Goal: Information Seeking & Learning: Learn about a topic

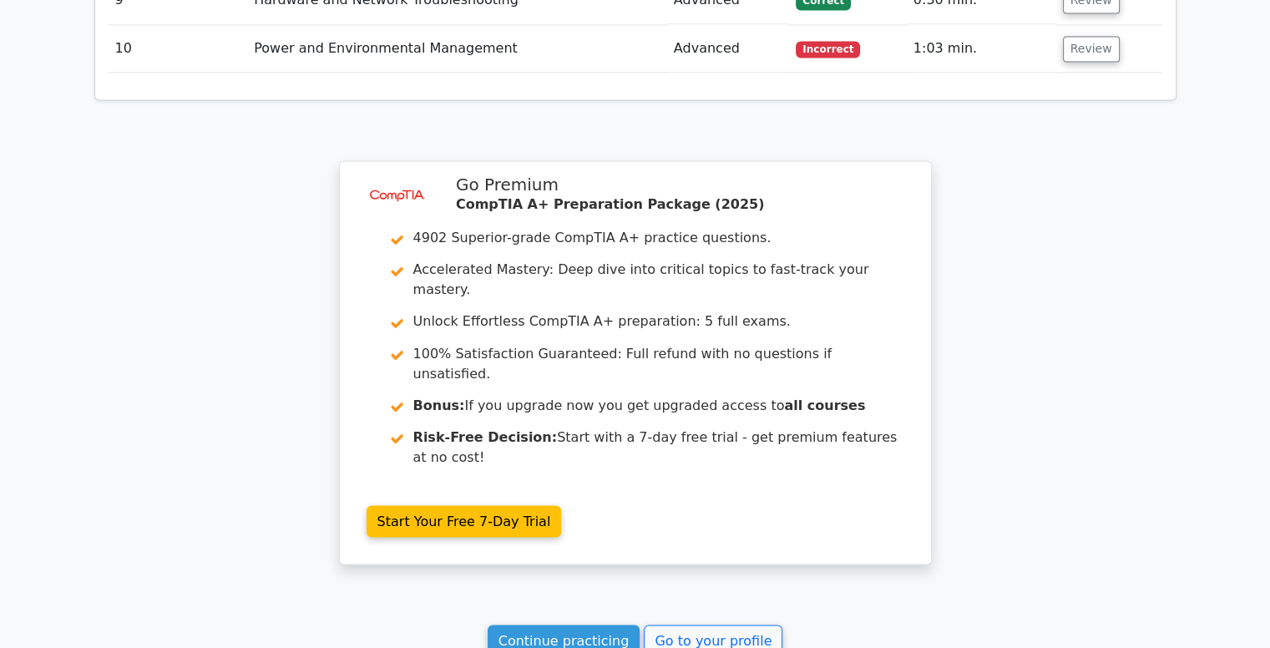
scroll to position [2924, 0]
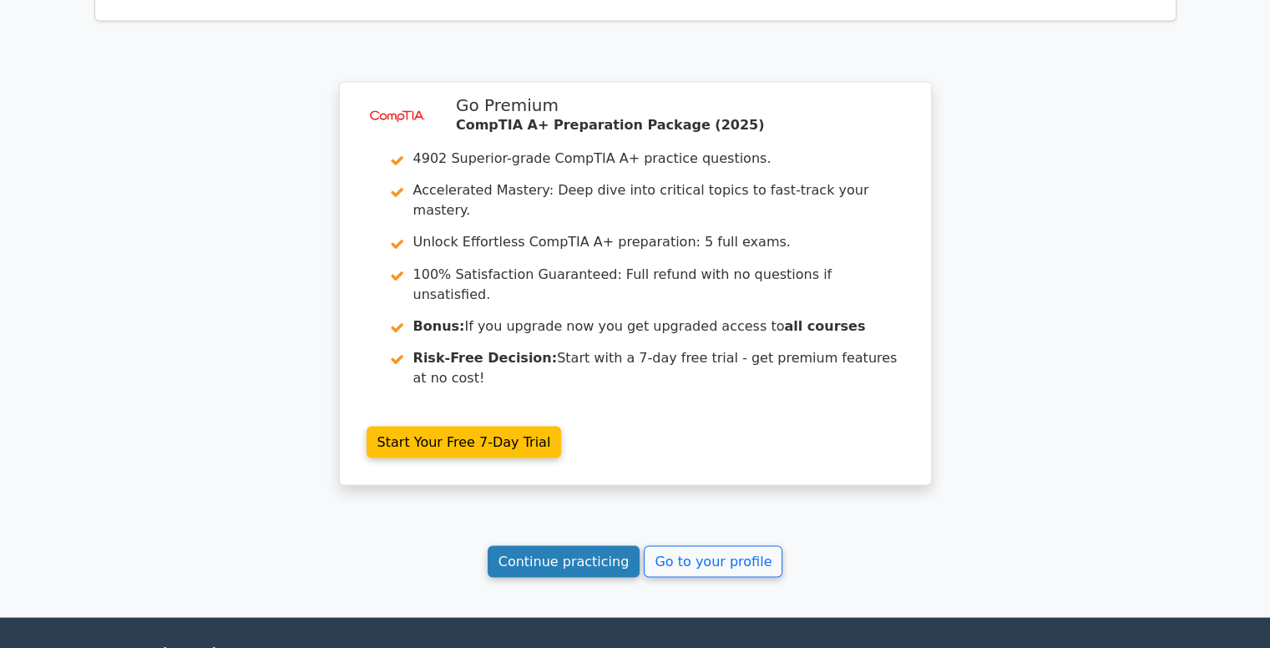
click at [604, 545] on link "Continue practicing" at bounding box center [564, 561] width 153 height 32
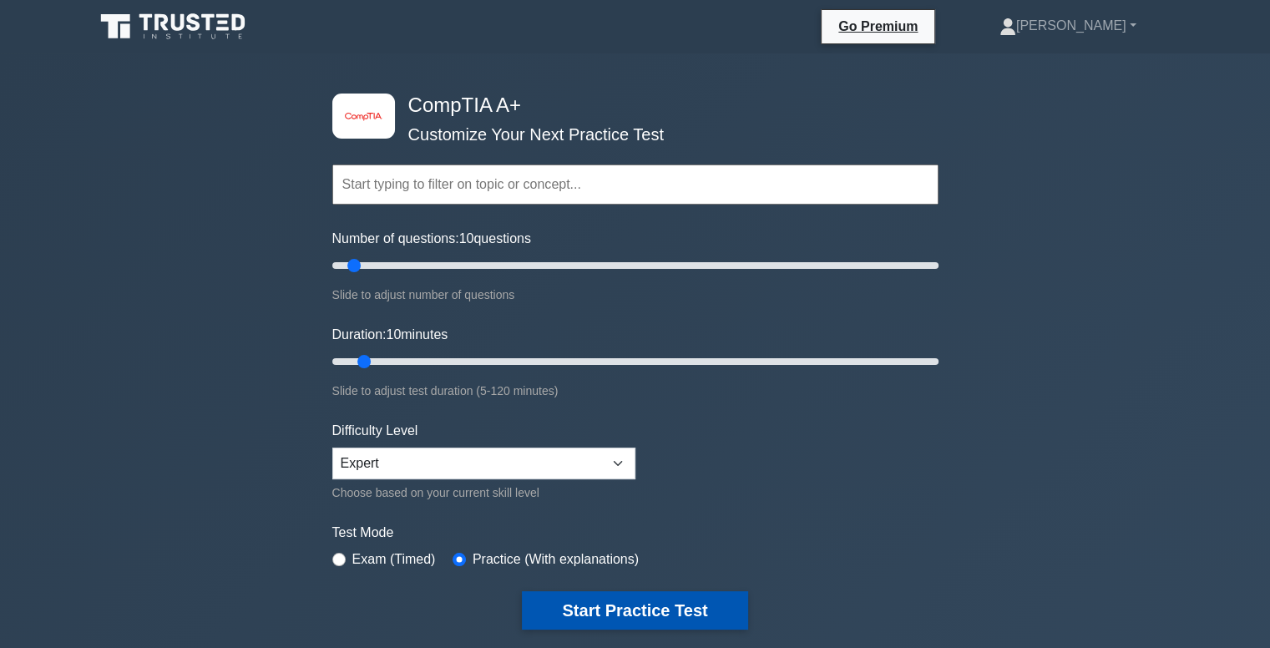
click at [631, 604] on button "Start Practice Test" at bounding box center [634, 610] width 225 height 38
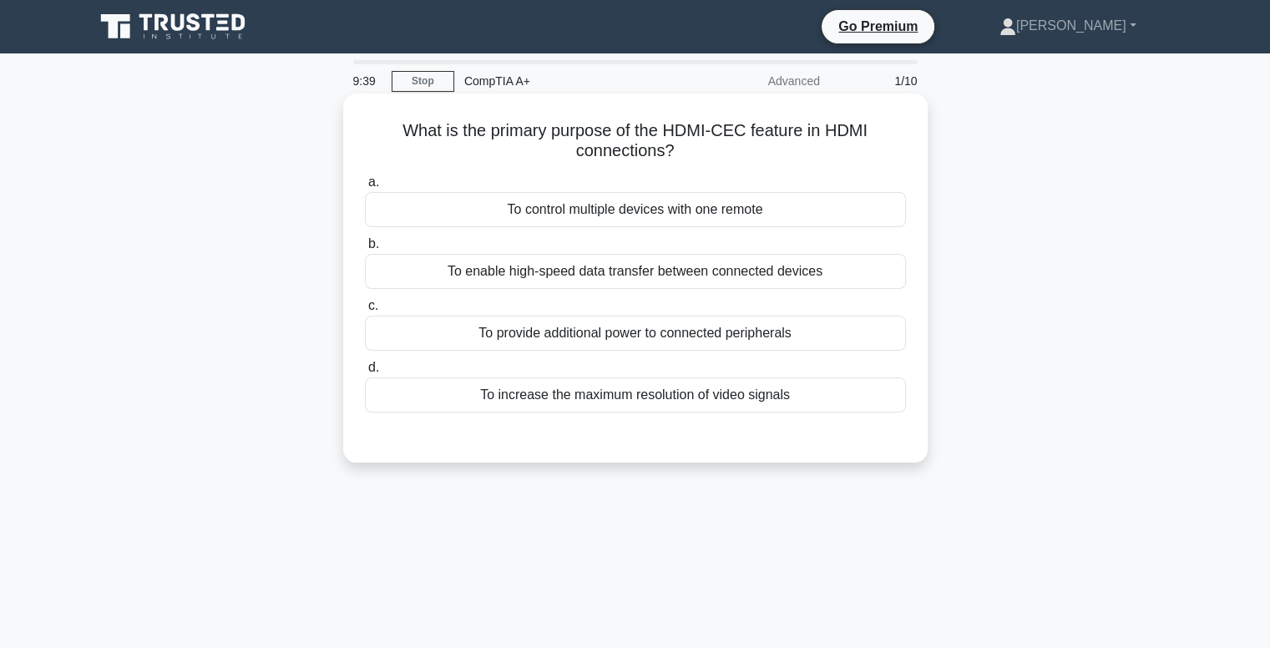
click at [629, 391] on div "To increase the maximum resolution of video signals" at bounding box center [635, 394] width 541 height 35
click at [365, 373] on input "d. To increase the maximum resolution of video signals" at bounding box center [365, 367] width 0 height 11
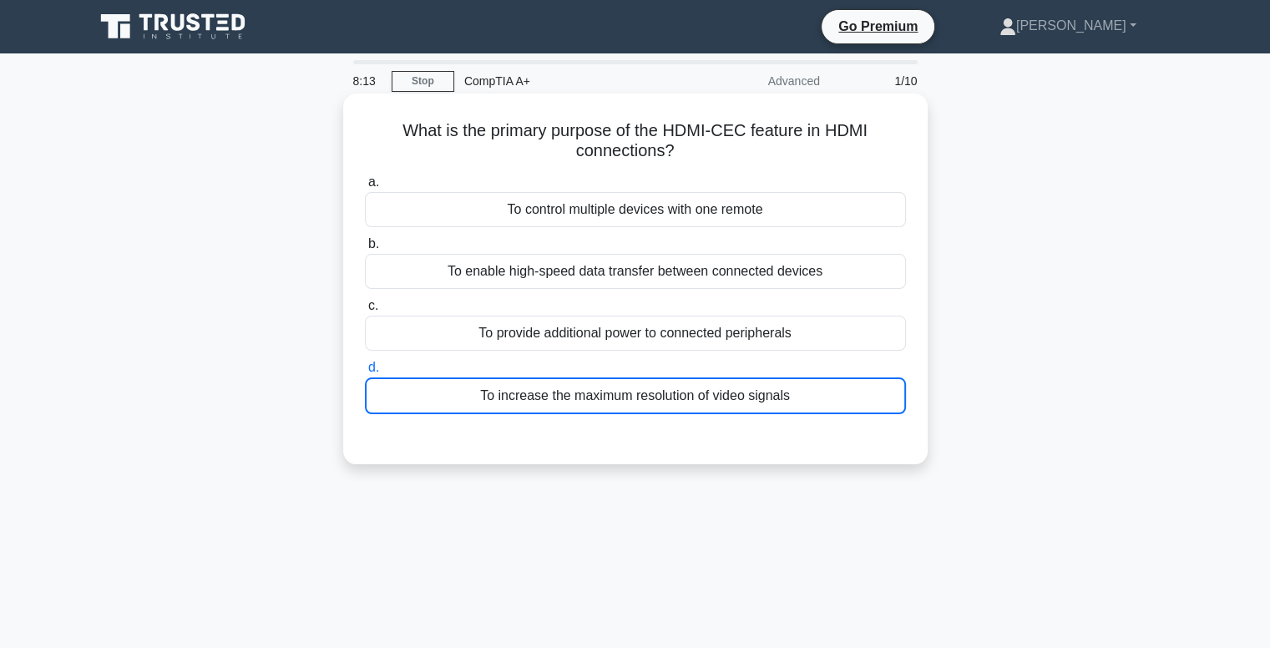
click at [629, 391] on div "To increase the maximum resolution of video signals" at bounding box center [635, 395] width 541 height 37
click at [365, 373] on input "d. To increase the maximum resolution of video signals" at bounding box center [365, 367] width 0 height 11
click at [629, 391] on div "To increase the maximum resolution of video signals" at bounding box center [635, 395] width 541 height 37
click at [365, 373] on input "d. To increase the maximum resolution of video signals" at bounding box center [365, 367] width 0 height 11
click at [629, 391] on div "To increase the maximum resolution of video signals" at bounding box center [635, 395] width 541 height 37
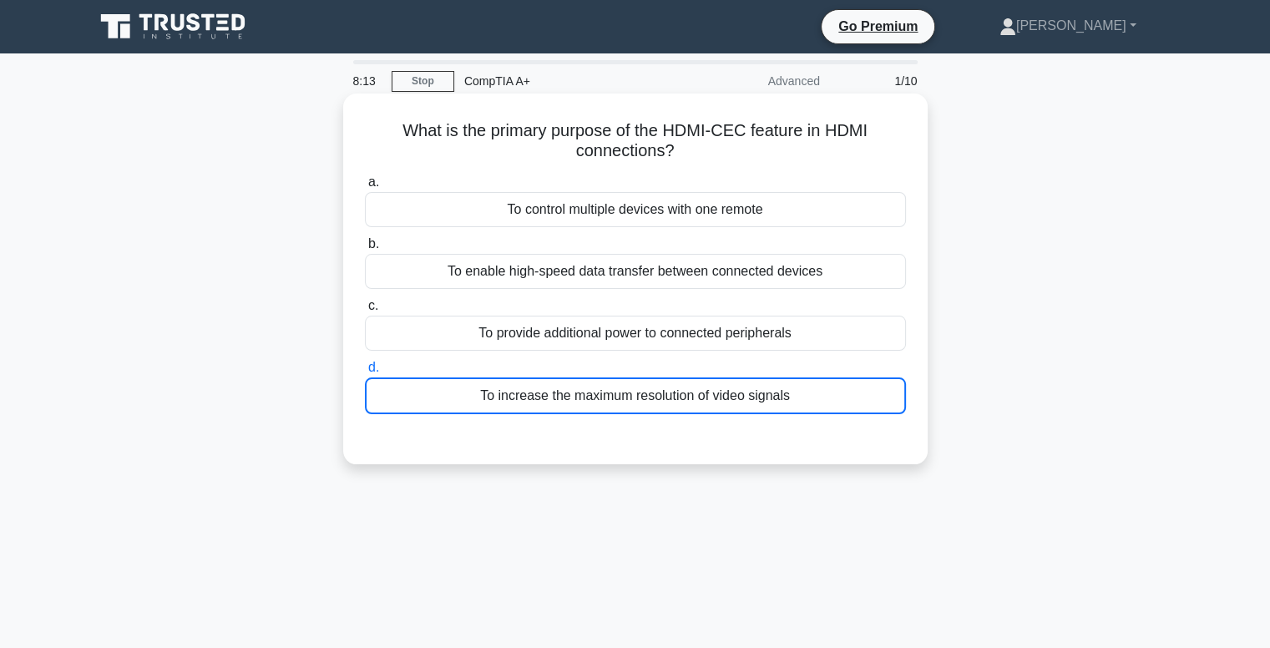
click at [365, 373] on input "d. To increase the maximum resolution of video signals" at bounding box center [365, 367] width 0 height 11
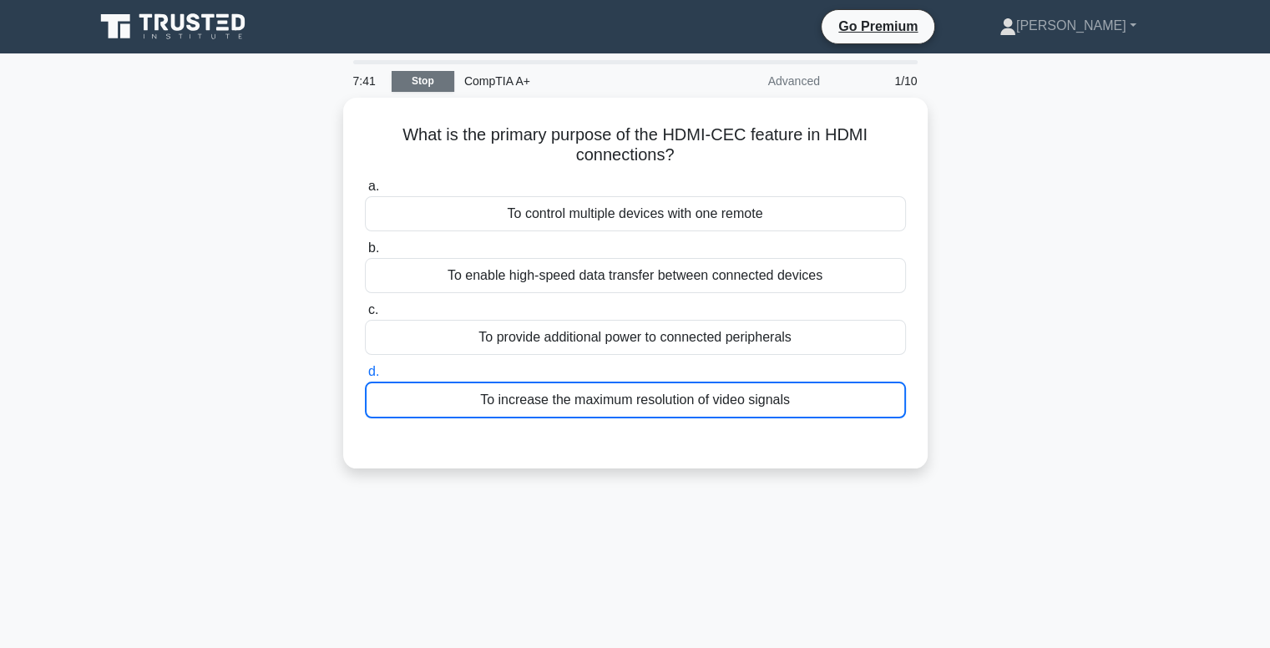
click at [427, 75] on link "Stop" at bounding box center [423, 81] width 63 height 21
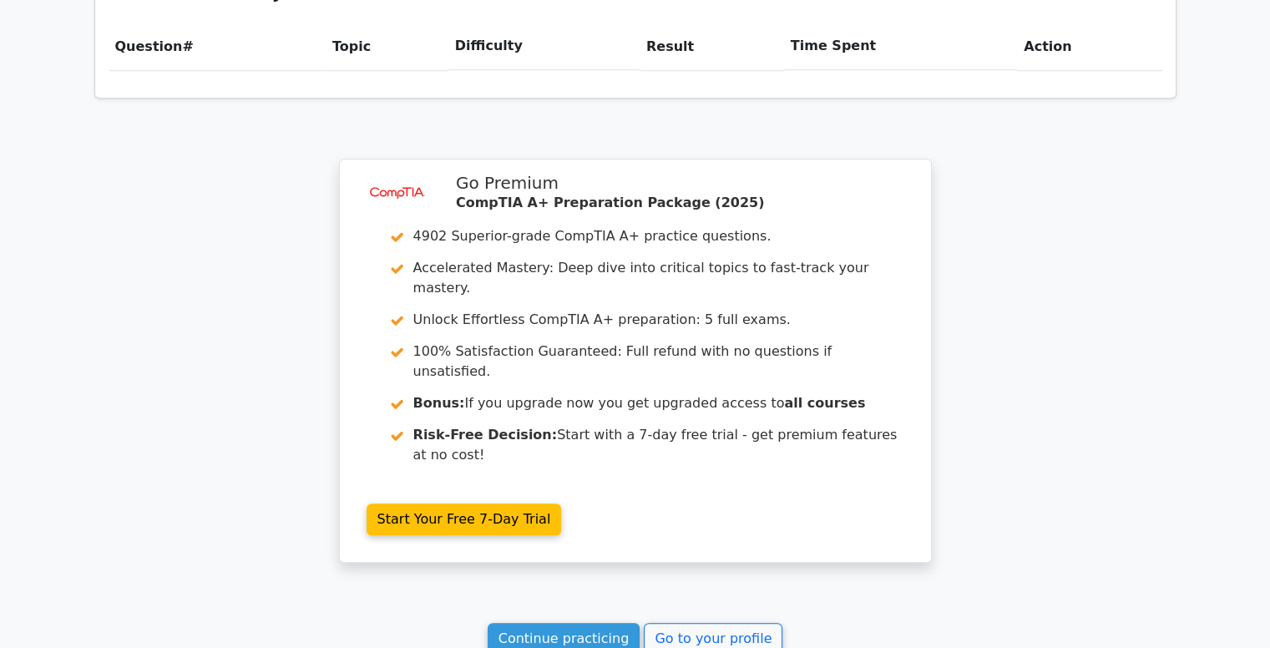
scroll to position [1332, 0]
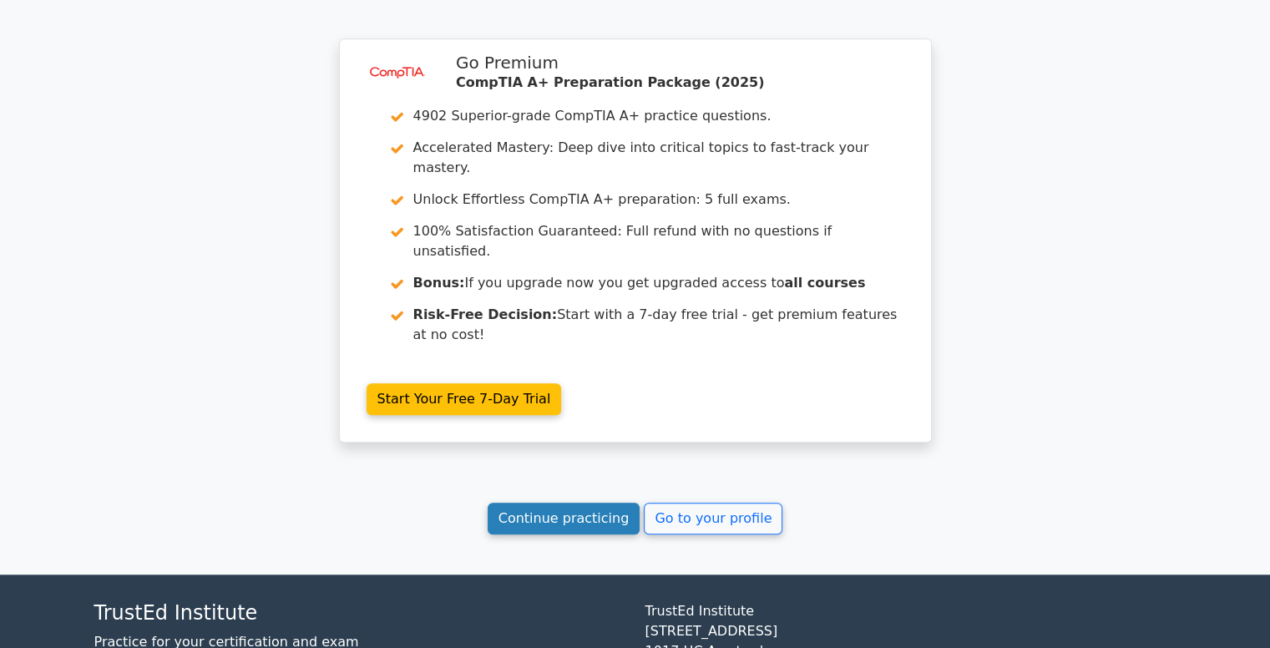
click at [555, 503] on link "Continue practicing" at bounding box center [564, 519] width 153 height 32
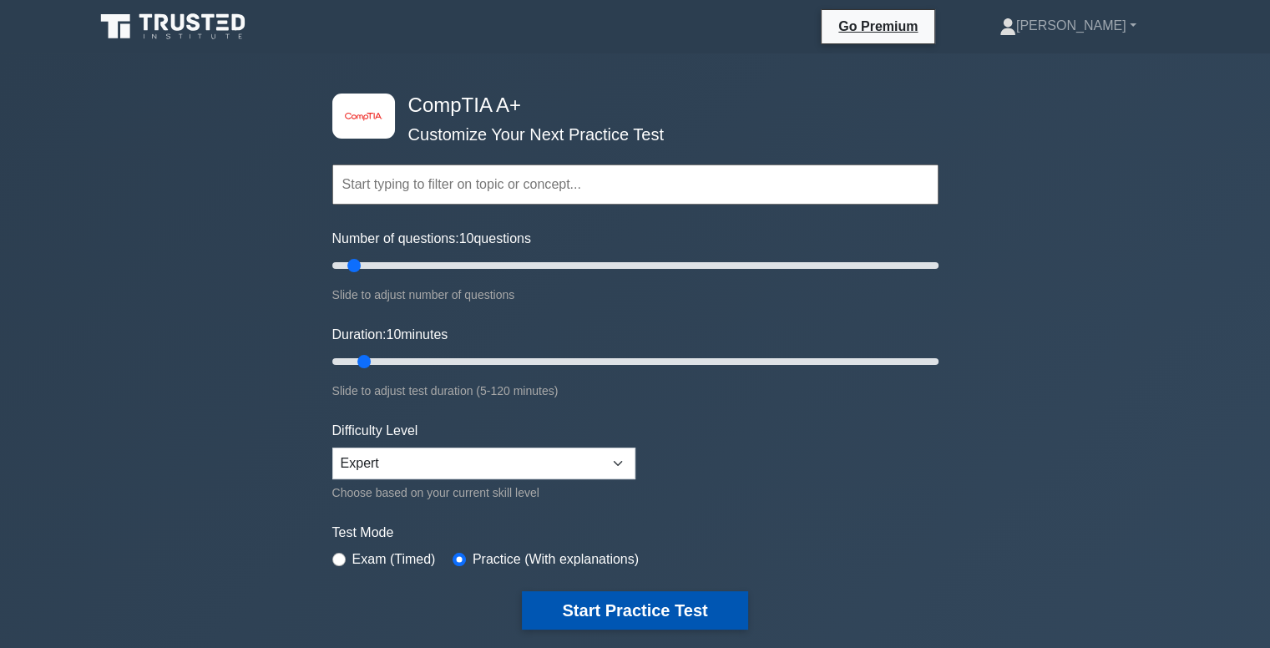
click at [603, 598] on button "Start Practice Test" at bounding box center [634, 610] width 225 height 38
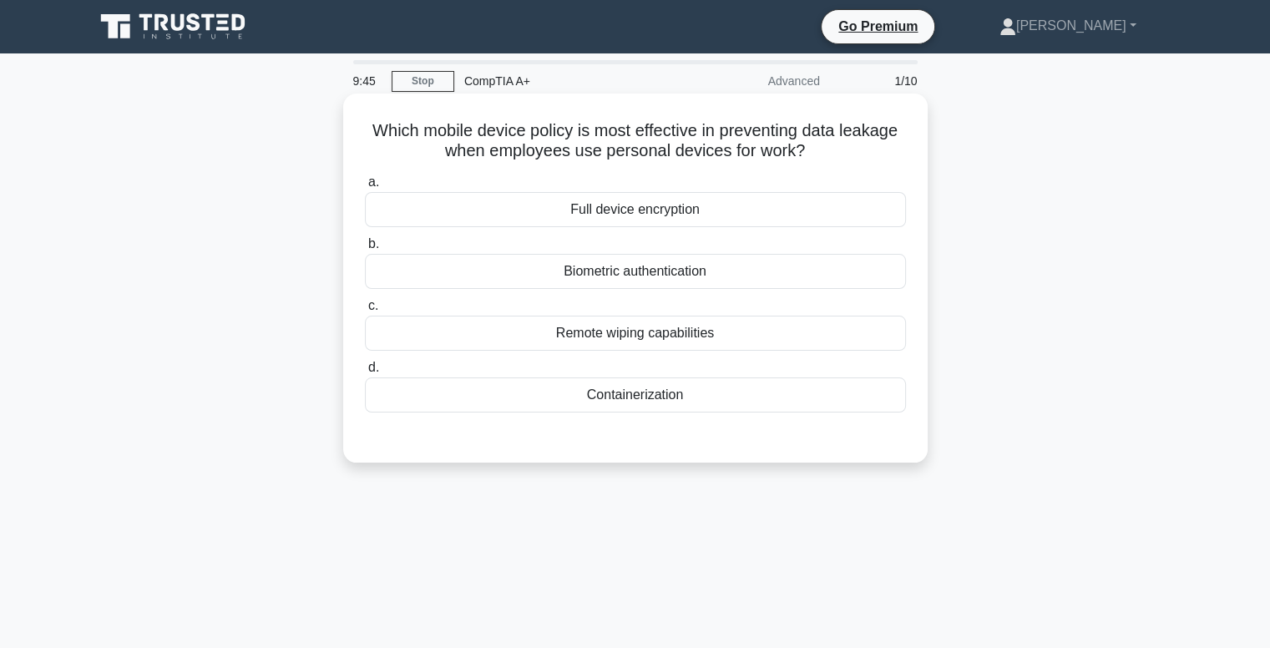
click at [649, 331] on div "Remote wiping capabilities" at bounding box center [635, 333] width 541 height 35
click at [365, 311] on input "c. Remote wiping capabilities" at bounding box center [365, 306] width 0 height 11
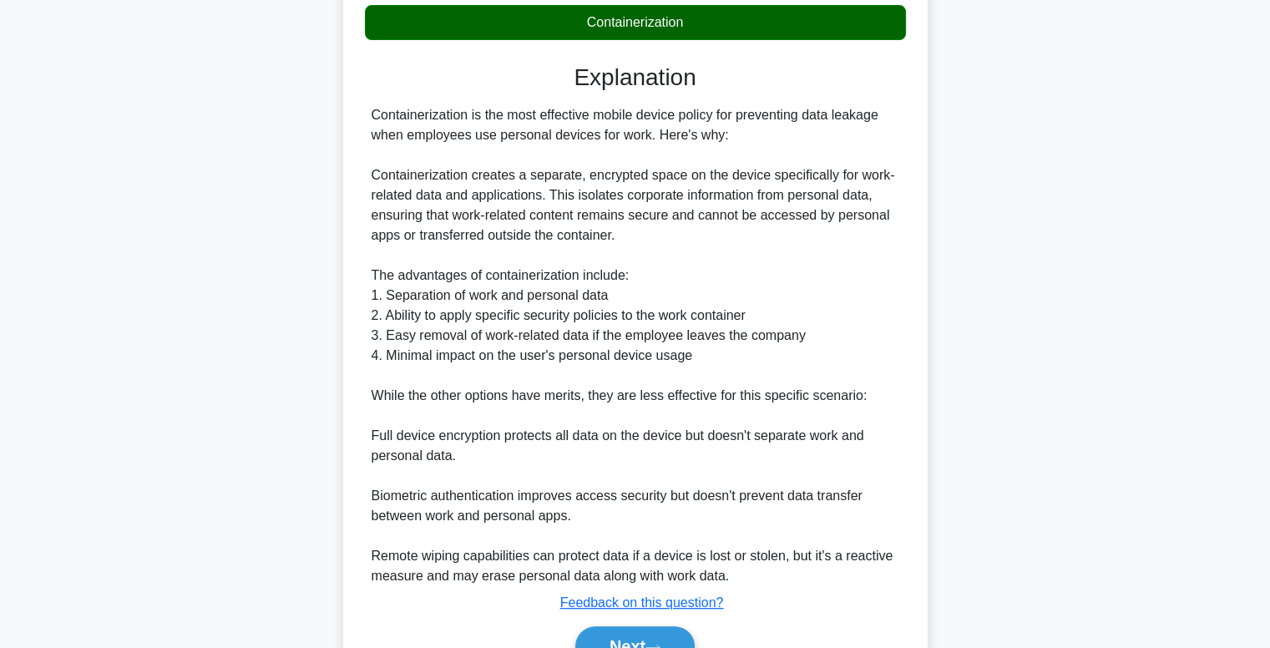
scroll to position [462, 0]
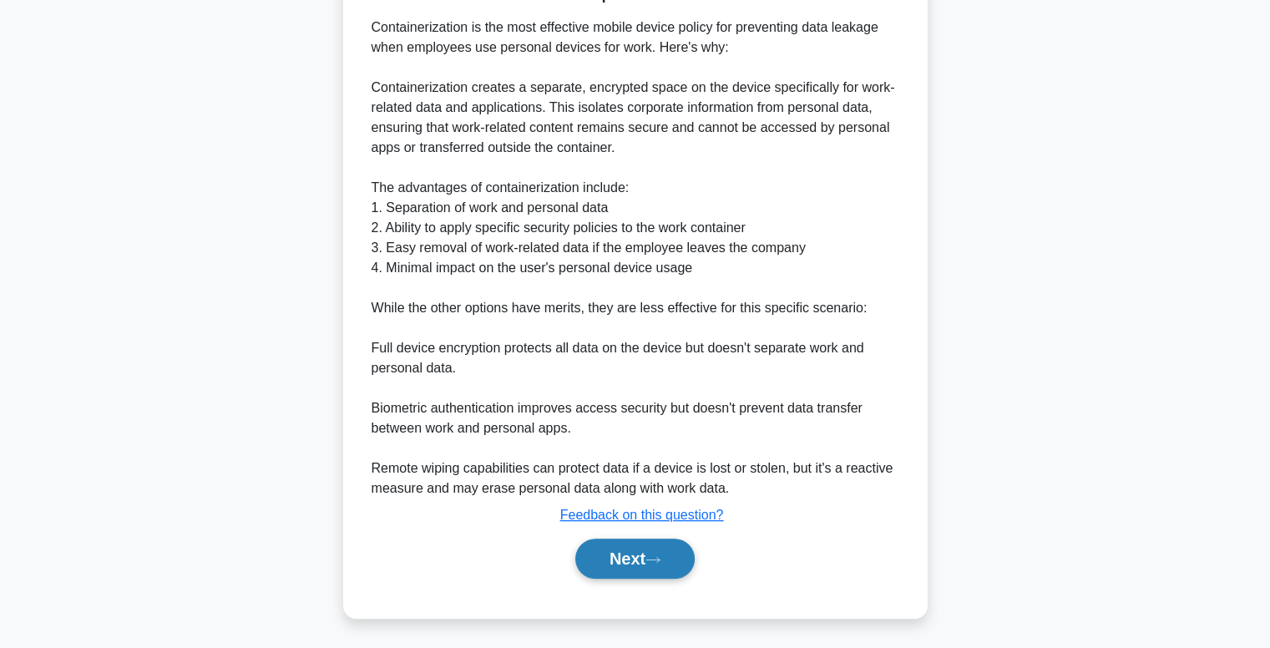
click at [661, 545] on button "Next" at bounding box center [634, 558] width 119 height 40
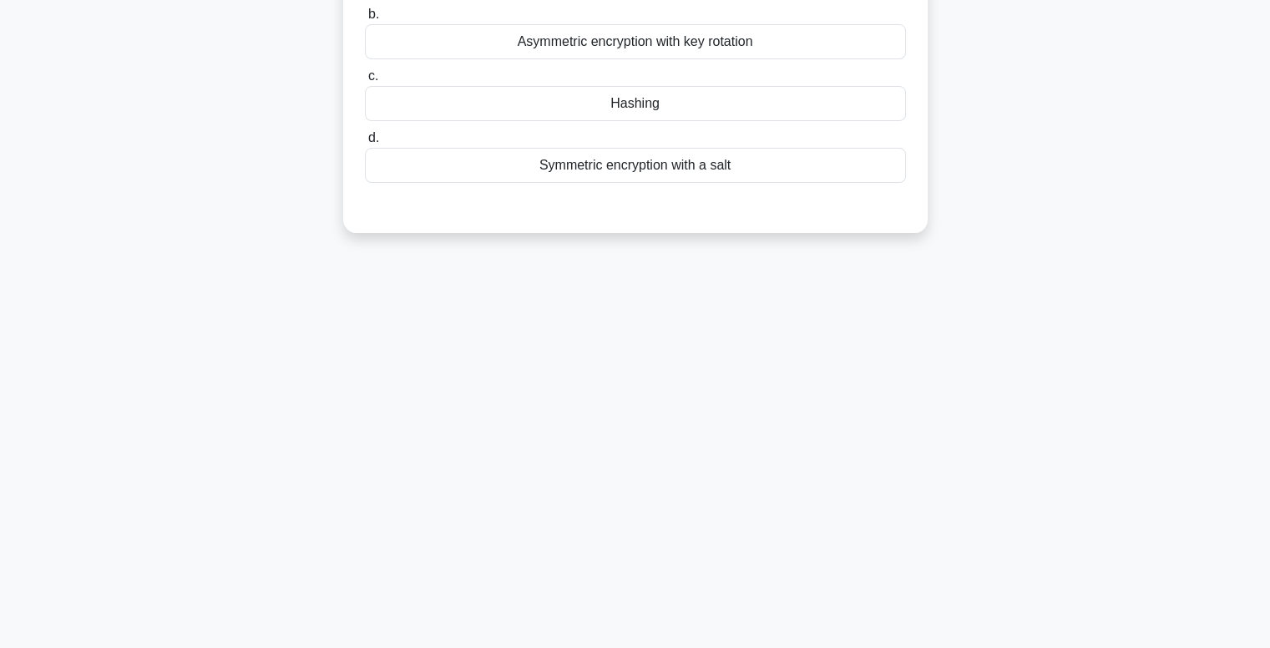
scroll to position [0, 0]
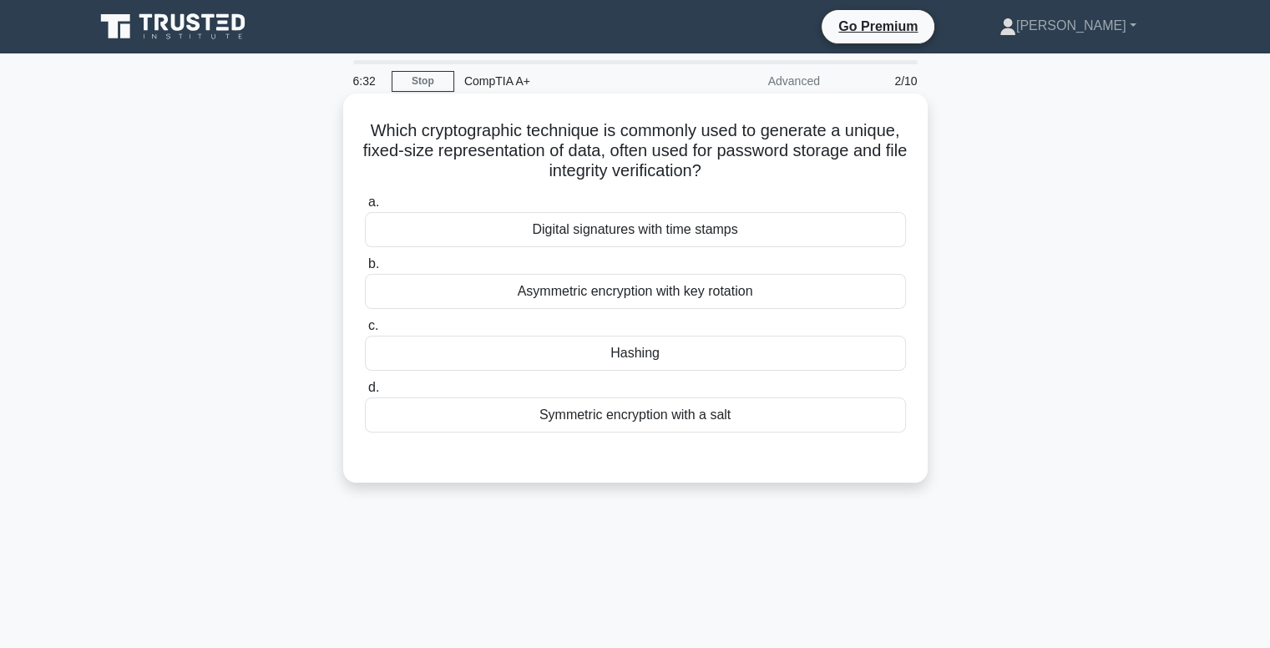
click at [684, 294] on div "Asymmetric encryption with key rotation" at bounding box center [635, 291] width 541 height 35
click at [365, 270] on input "b. Asymmetric encryption with key rotation" at bounding box center [365, 264] width 0 height 11
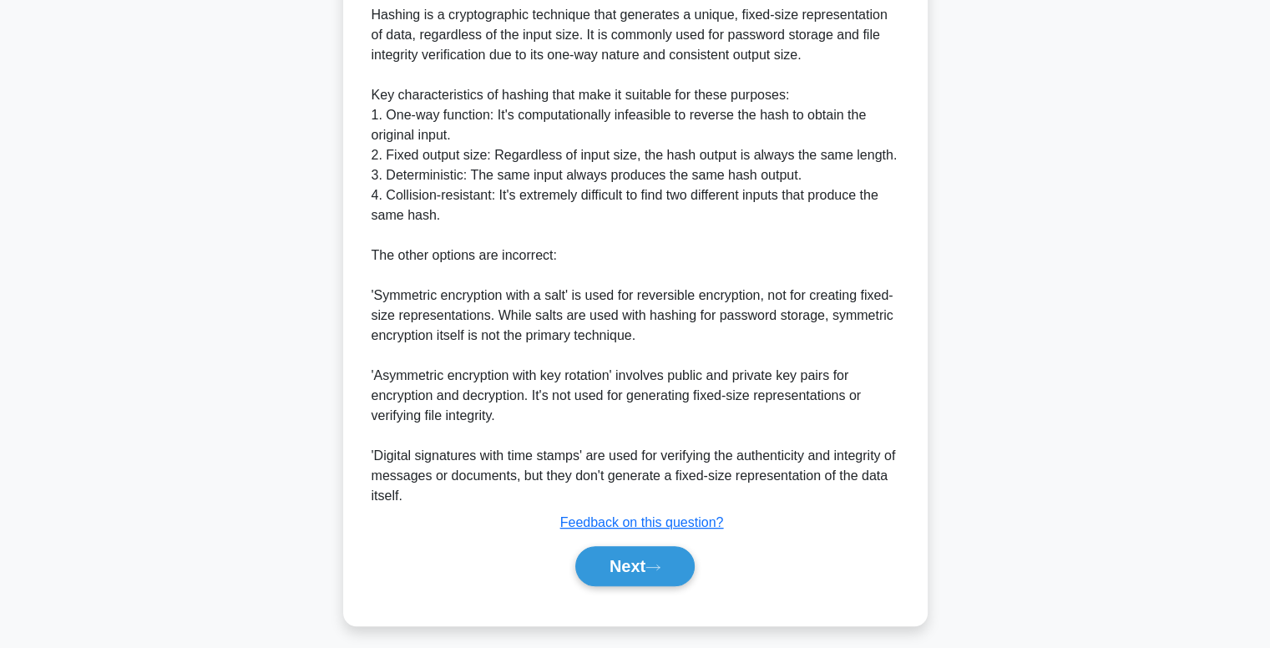
scroll to position [538, 0]
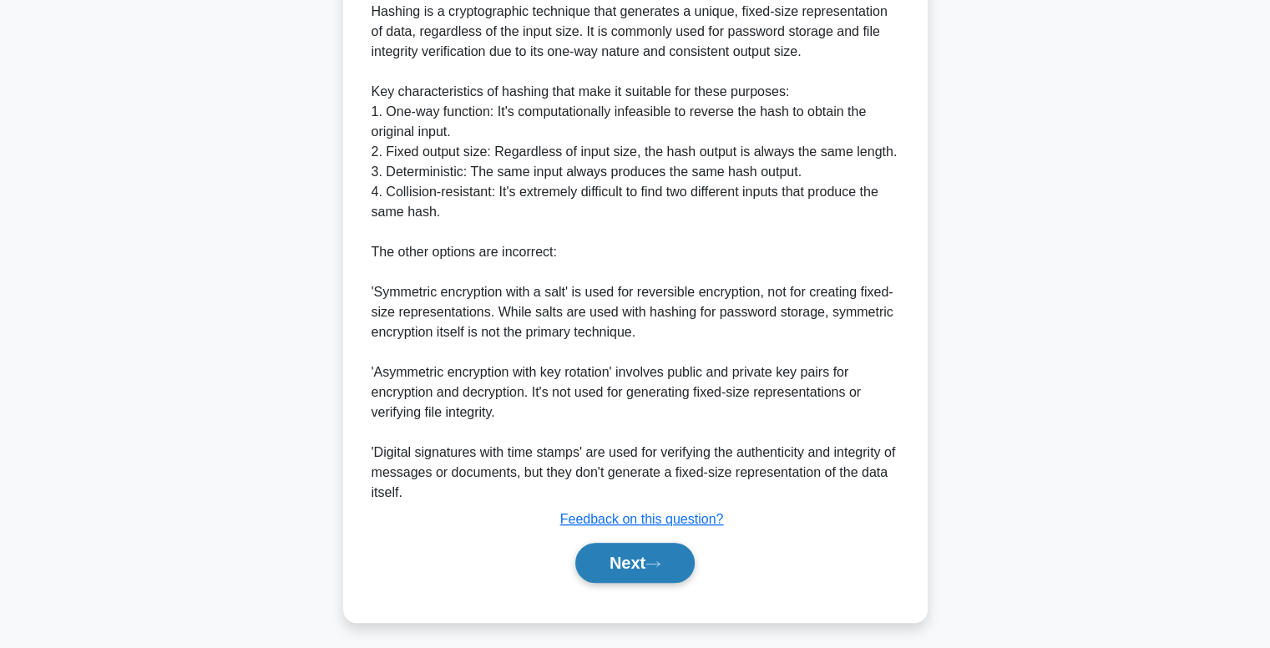
click at [655, 559] on icon at bounding box center [652, 563] width 15 height 9
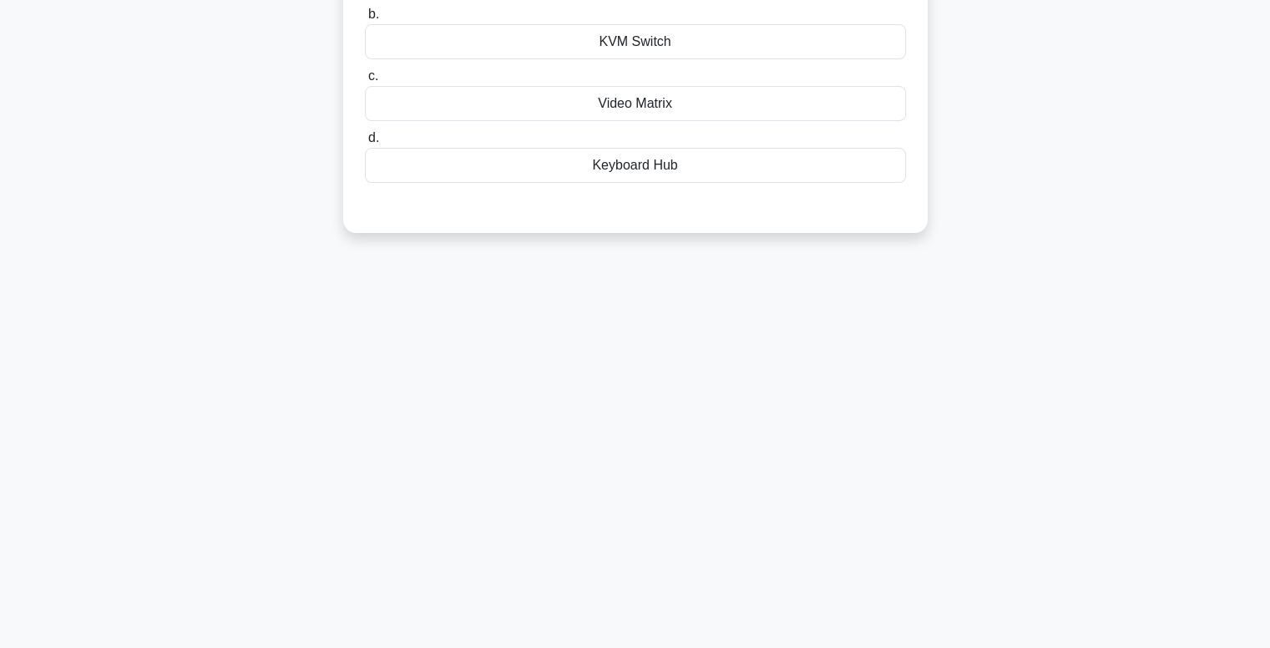
scroll to position [0, 0]
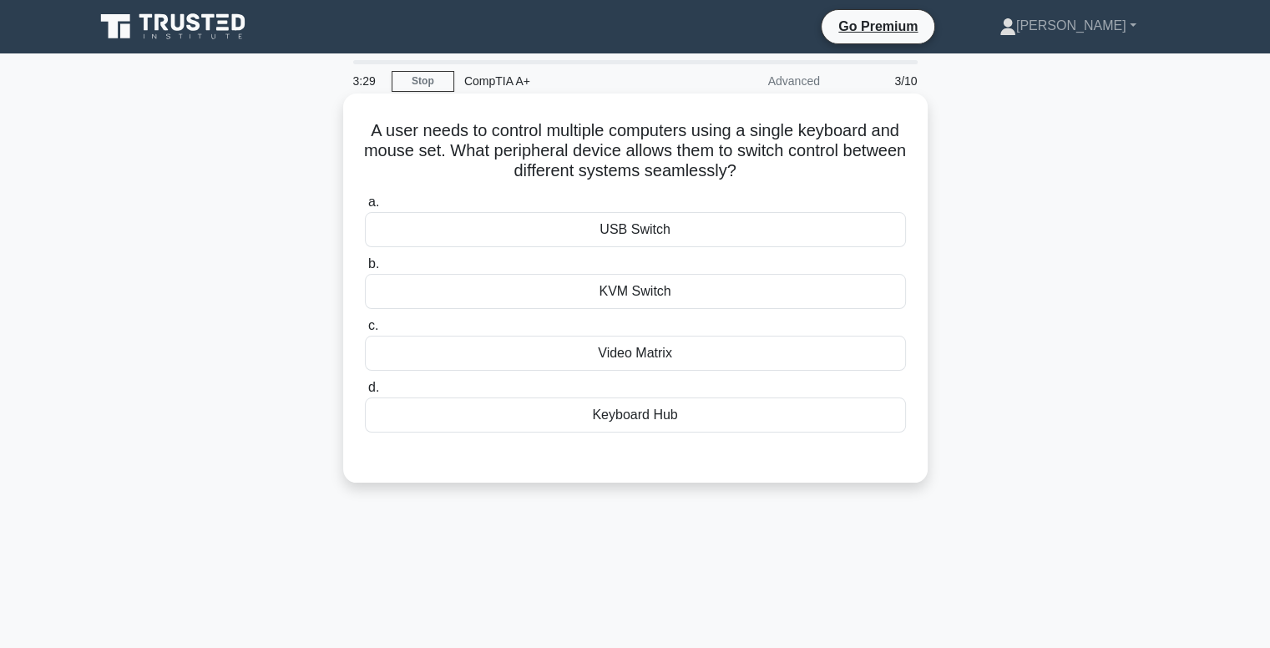
click at [649, 226] on div "USB Switch" at bounding box center [635, 229] width 541 height 35
click at [365, 208] on input "a. USB Switch" at bounding box center [365, 202] width 0 height 11
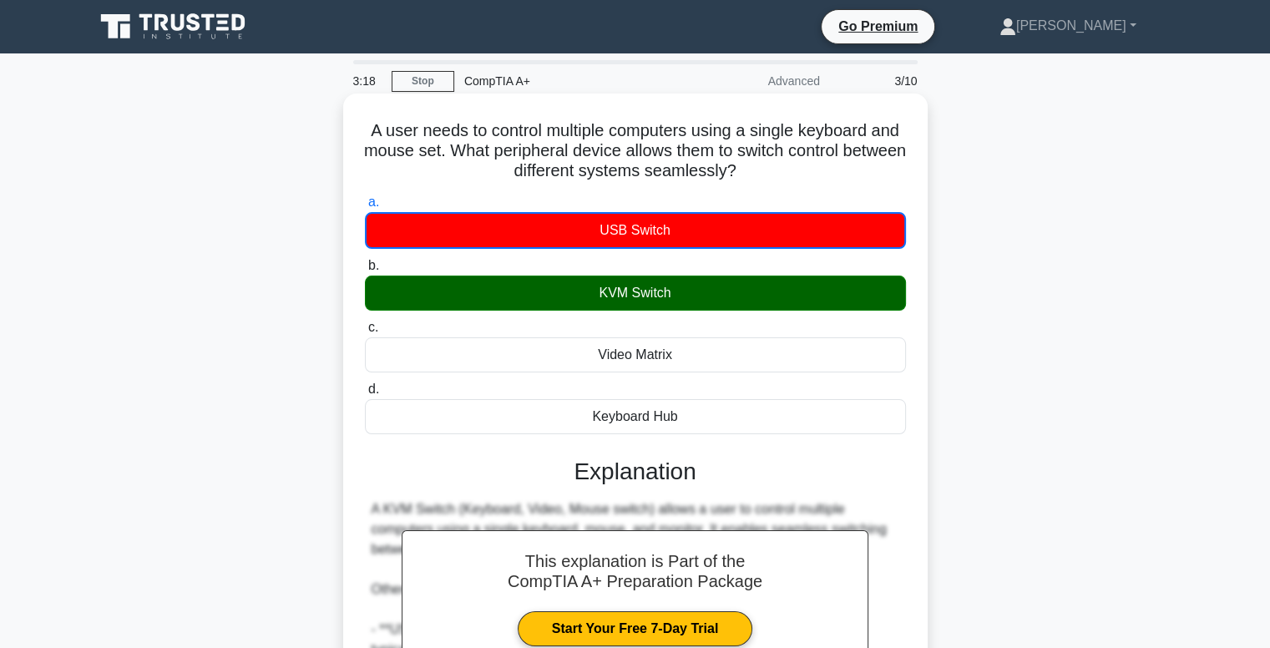
drag, startPoint x: 383, startPoint y: 140, endPoint x: 781, endPoint y: 170, distance: 398.5
click at [781, 170] on h5 "A user needs to control multiple computers using a single keyboard and mouse se…" at bounding box center [635, 151] width 544 height 62
copy h5 "A user needs to control multiple computers using a single keyboard and mouse se…"
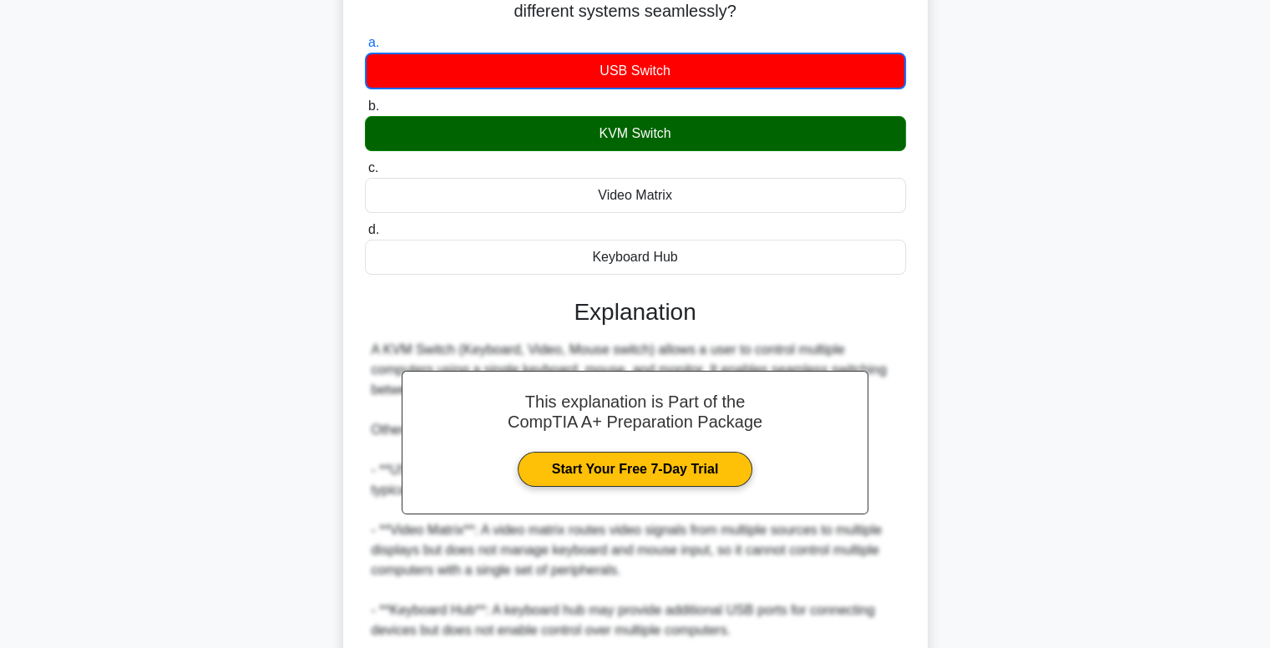
scroll to position [301, 0]
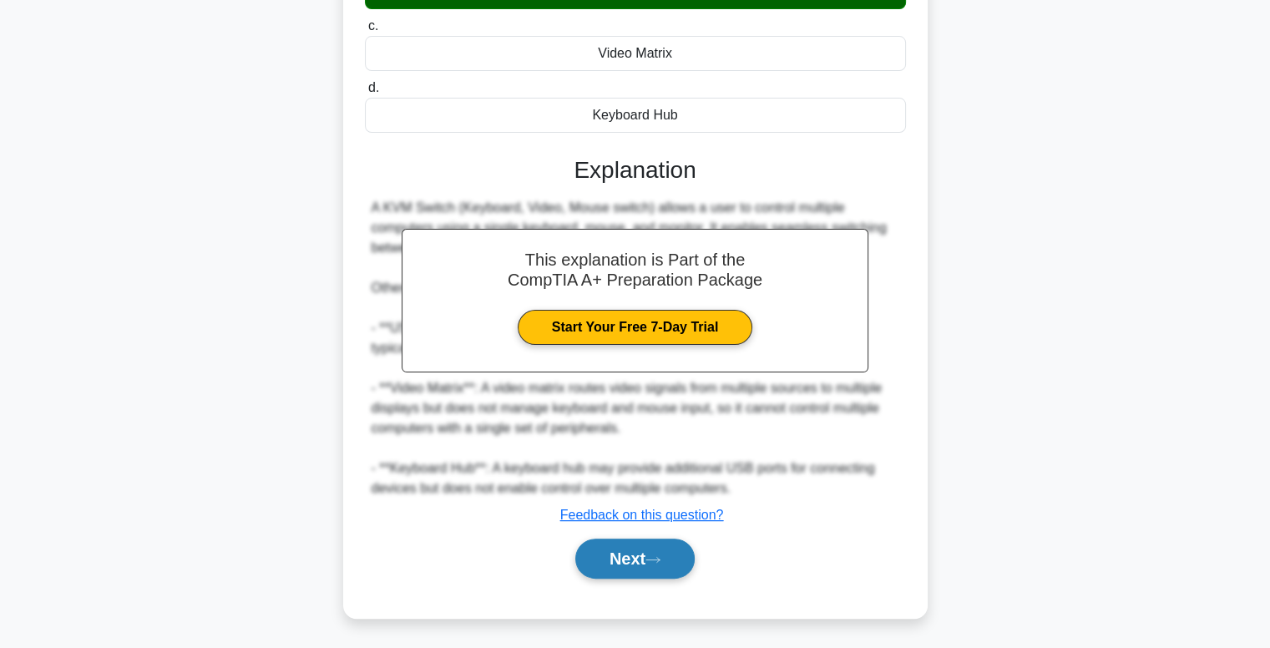
click at [644, 543] on button "Next" at bounding box center [634, 558] width 119 height 40
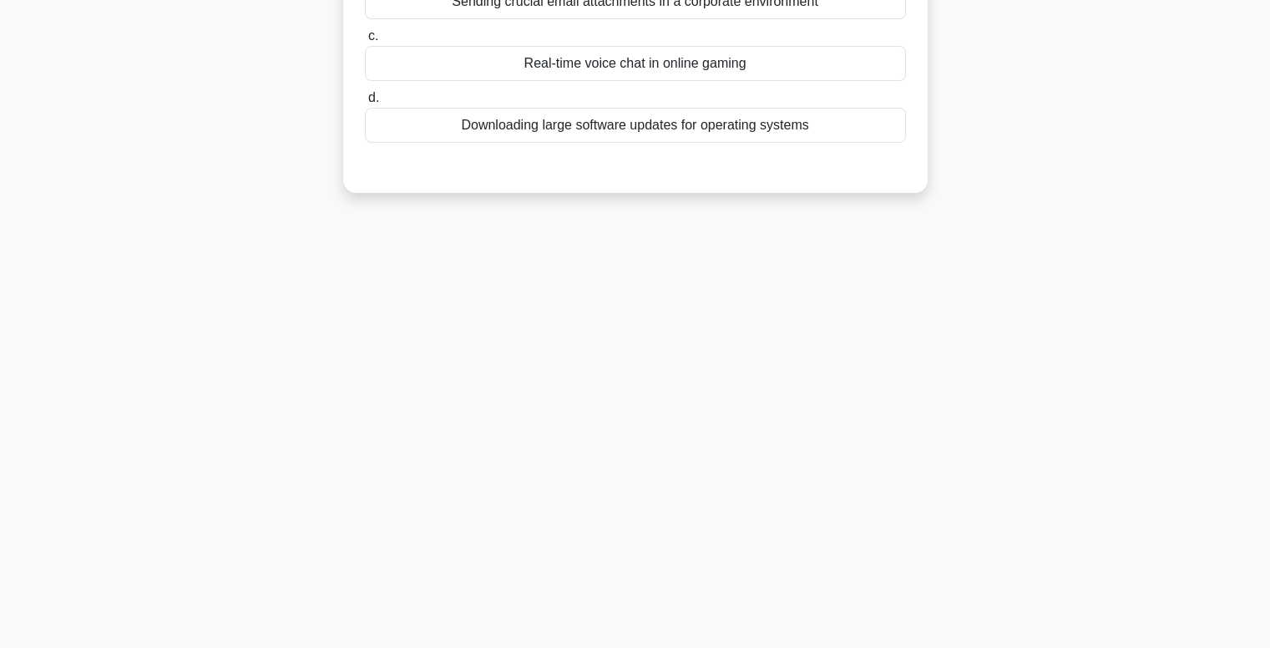
scroll to position [0, 0]
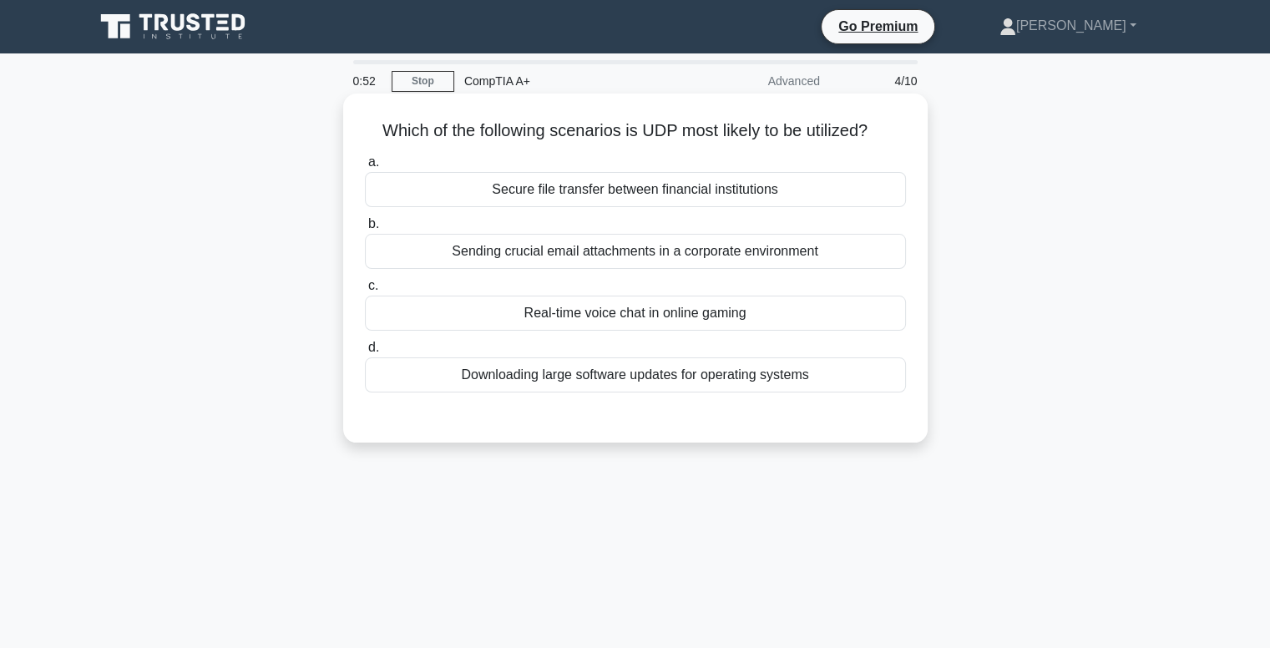
click at [604, 193] on div "Secure file transfer between financial institutions" at bounding box center [635, 189] width 541 height 35
click at [365, 168] on input "a. Secure file transfer between financial institutions" at bounding box center [365, 162] width 0 height 11
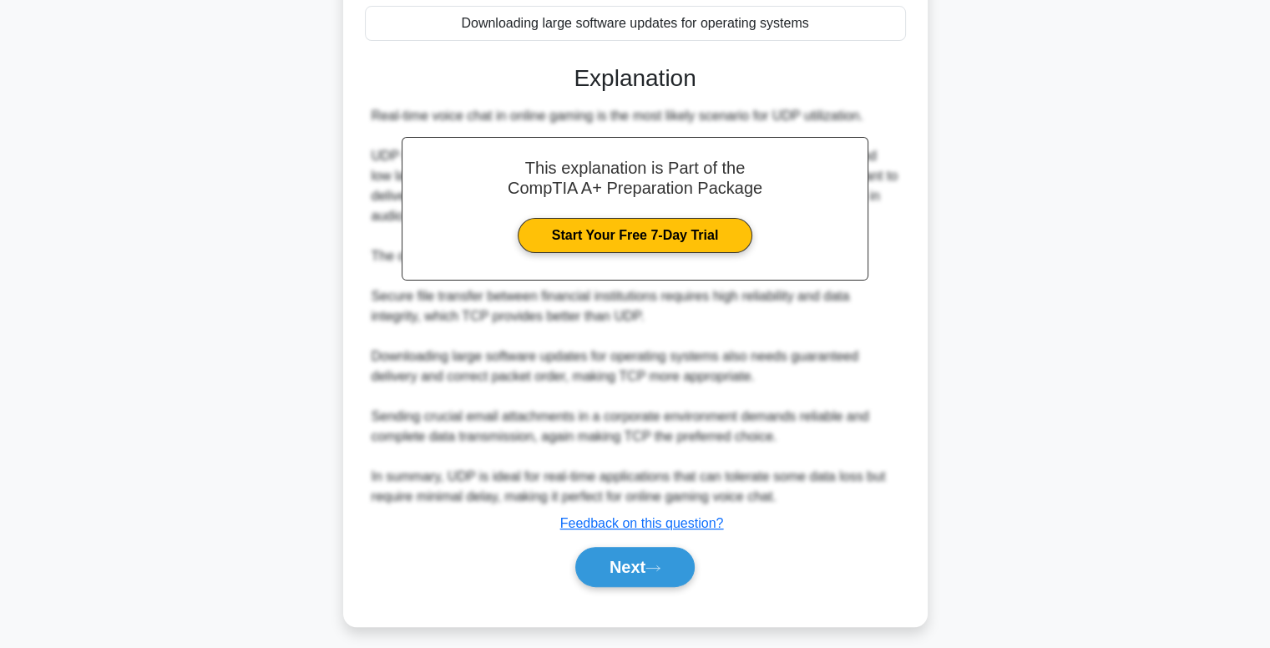
scroll to position [361, 0]
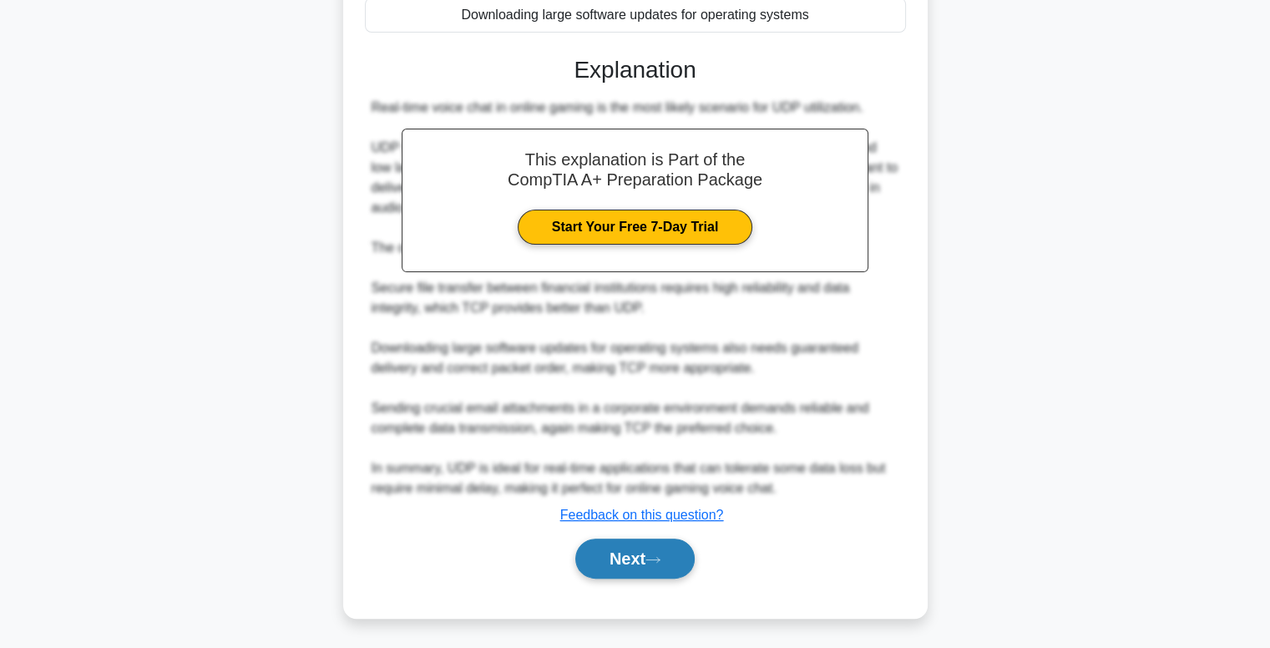
click at [622, 552] on button "Next" at bounding box center [634, 558] width 119 height 40
